Goal: Information Seeking & Learning: Learn about a topic

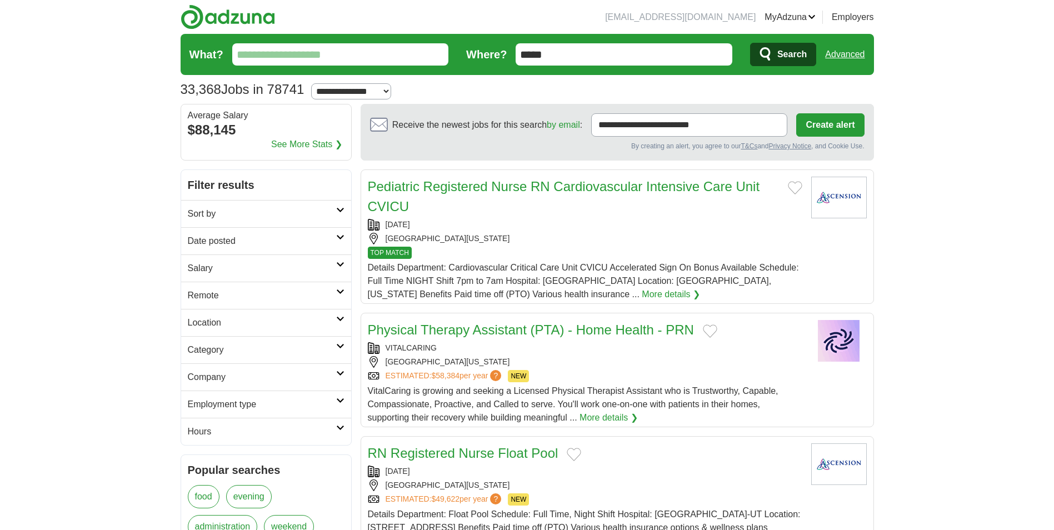
click at [337, 402] on icon at bounding box center [340, 401] width 8 height 6
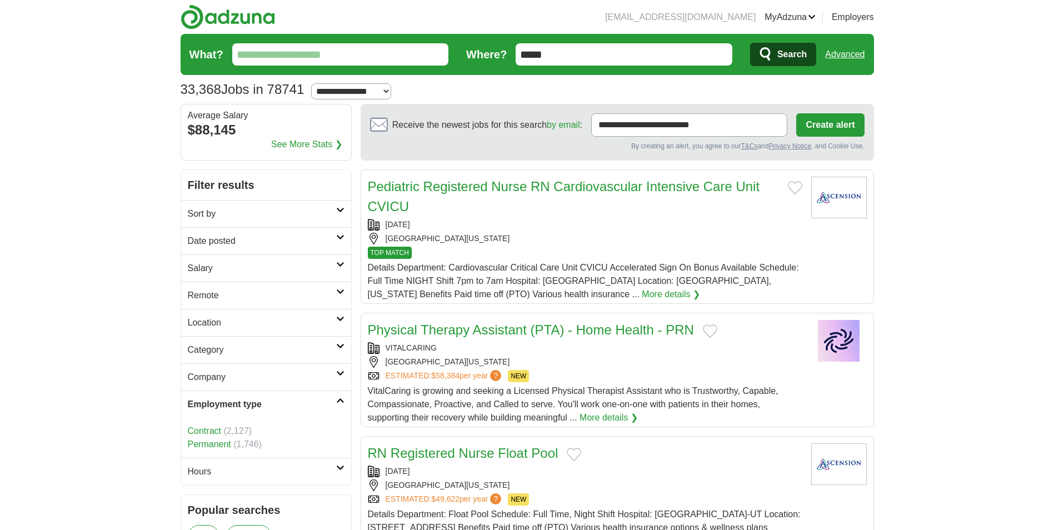
click at [337, 402] on icon at bounding box center [340, 401] width 8 height 6
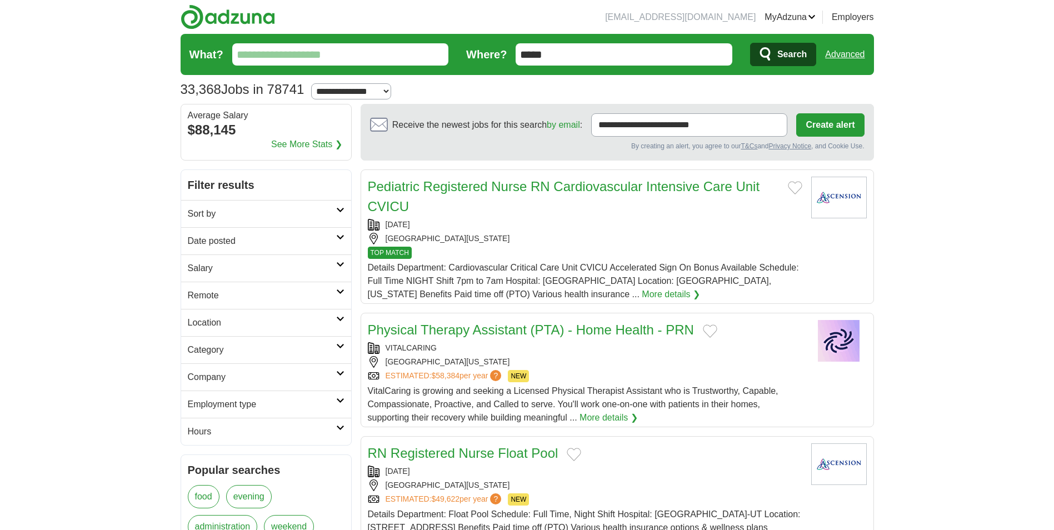
click at [343, 344] on icon at bounding box center [340, 346] width 8 height 6
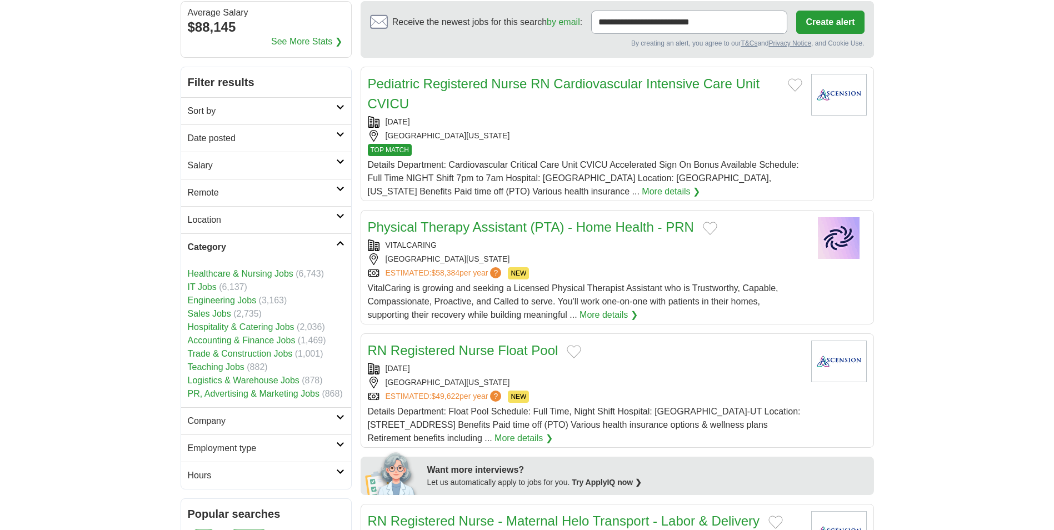
scroll to position [111, 0]
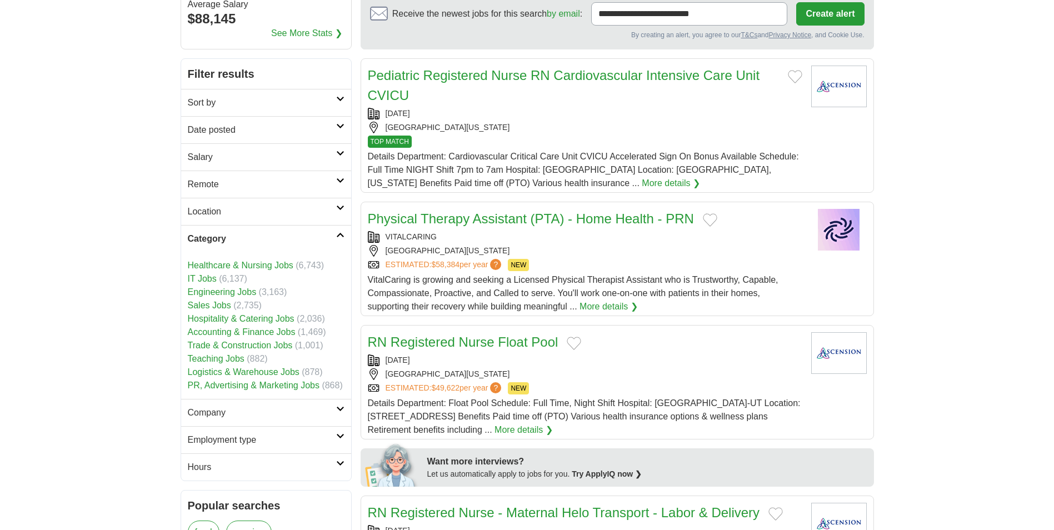
click at [218, 317] on link "Hospitality & Catering Jobs" at bounding box center [241, 318] width 107 height 9
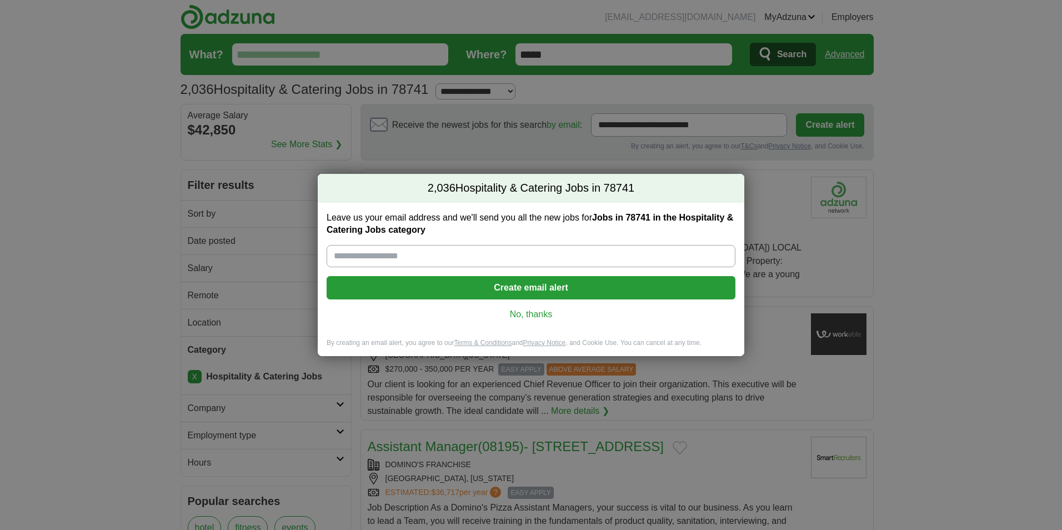
click at [541, 314] on link "No, thanks" at bounding box center [531, 314] width 391 height 12
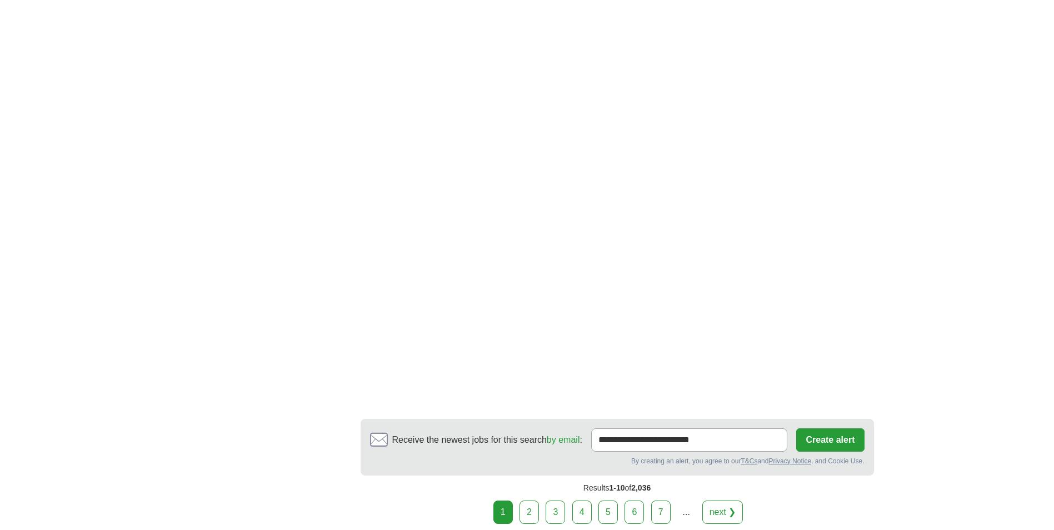
scroll to position [1833, 0]
